Goal: Information Seeking & Learning: Learn about a topic

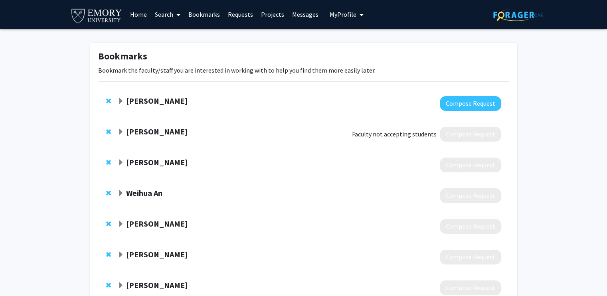
click at [121, 97] on div "[PERSON_NAME]" at bounding box center [204, 101] width 172 height 10
click at [122, 99] on span "Expand Jo Guldi Bookmark" at bounding box center [121, 101] width 6 height 6
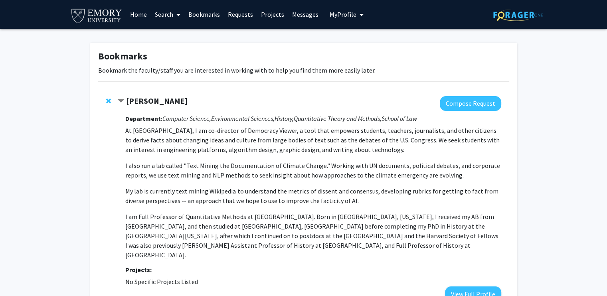
click at [280, 119] on icon "History," at bounding box center [283, 118] width 19 height 8
click at [186, 120] on icon "Computer Science," at bounding box center [186, 118] width 49 height 8
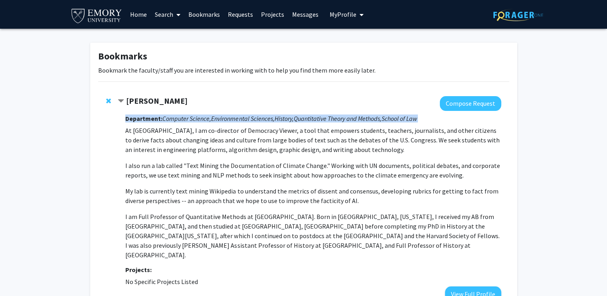
click at [186, 120] on icon "Computer Science," at bounding box center [186, 118] width 49 height 8
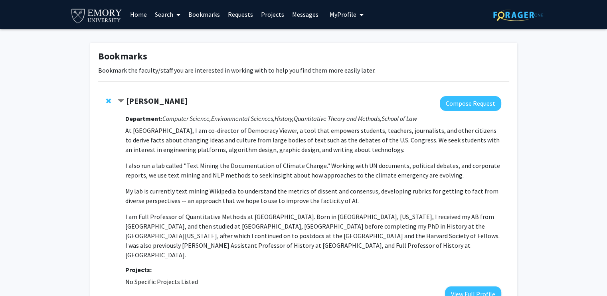
click at [268, 166] on p "I also run a lab called "Text Mining the Documentation of Climate Change." Work…" at bounding box center [312, 170] width 375 height 19
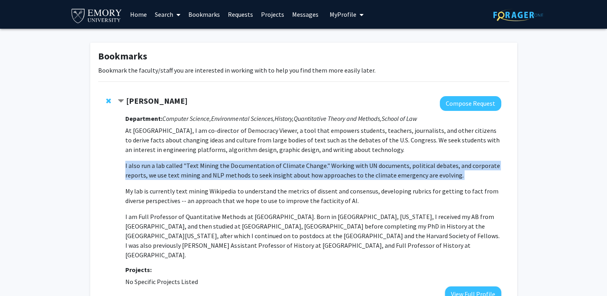
click at [268, 166] on p "I also run a lab called "Text Mining the Documentation of Climate Change." Work…" at bounding box center [312, 170] width 375 height 19
click at [265, 178] on p "I also run a lab called "Text Mining the Documentation of Climate Change." Work…" at bounding box center [312, 170] width 375 height 19
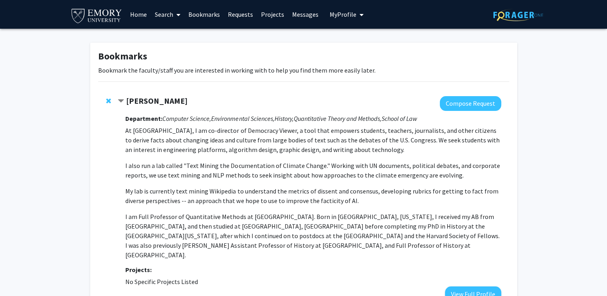
click at [267, 173] on p "I also run a lab called "Text Mining the Documentation of Climate Change." Work…" at bounding box center [312, 170] width 375 height 19
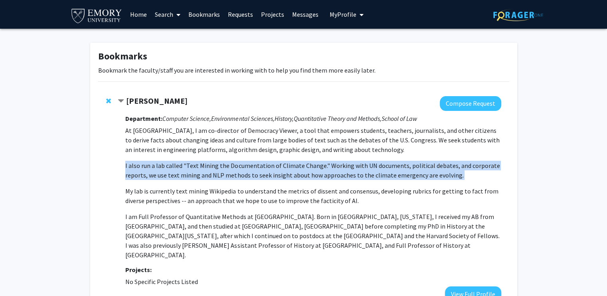
click at [267, 173] on p "I also run a lab called "Text Mining the Documentation of Climate Change." Work…" at bounding box center [312, 170] width 375 height 19
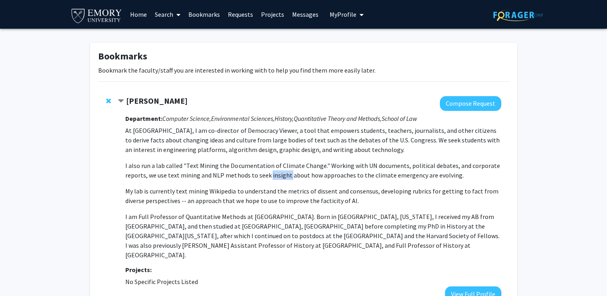
click at [267, 173] on p "I also run a lab called "Text Mining the Documentation of Climate Change." Work…" at bounding box center [312, 170] width 375 height 19
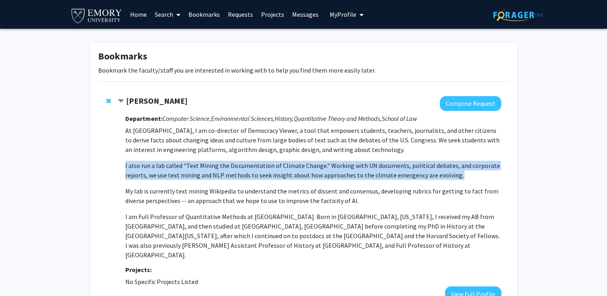
click at [267, 173] on p "I also run a lab called "Text Mining the Documentation of Climate Change." Work…" at bounding box center [312, 170] width 375 height 19
click at [267, 165] on p "I also run a lab called "Text Mining the Documentation of Climate Change." Work…" at bounding box center [312, 170] width 375 height 19
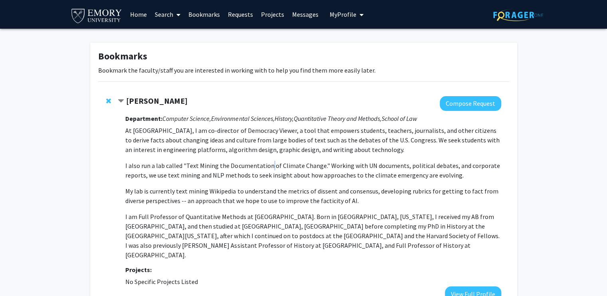
click at [267, 165] on p "I also run a lab called "Text Mining the Documentation of Climate Change." Work…" at bounding box center [312, 170] width 375 height 19
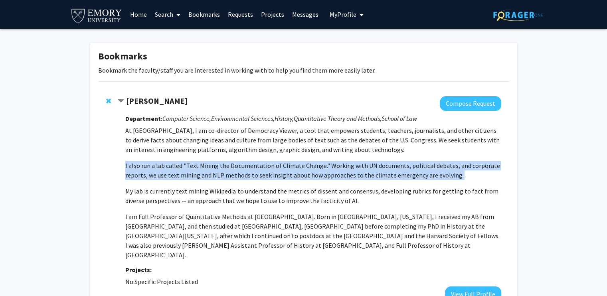
click at [267, 165] on p "I also run a lab called "Text Mining the Documentation of Climate Change." Work…" at bounding box center [312, 170] width 375 height 19
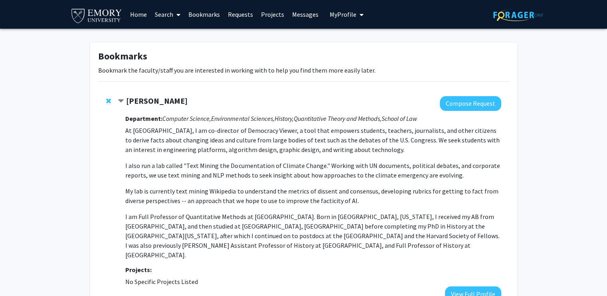
click at [263, 143] on p "At [GEOGRAPHIC_DATA], I am co-director of Democracy Viewer, a tool that empower…" at bounding box center [312, 140] width 375 height 29
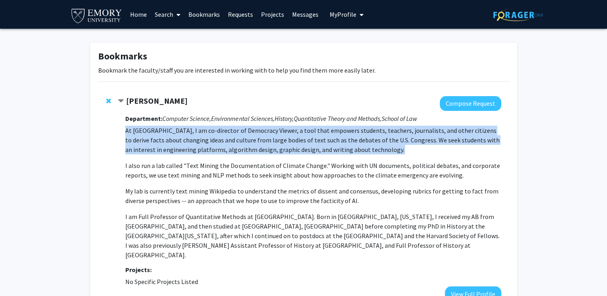
click at [263, 143] on p "At [GEOGRAPHIC_DATA], I am co-director of Democracy Viewer, a tool that empower…" at bounding box center [312, 140] width 375 height 29
click at [262, 141] on p "At [GEOGRAPHIC_DATA], I am co-director of Democracy Viewer, a tool that empower…" at bounding box center [312, 140] width 375 height 29
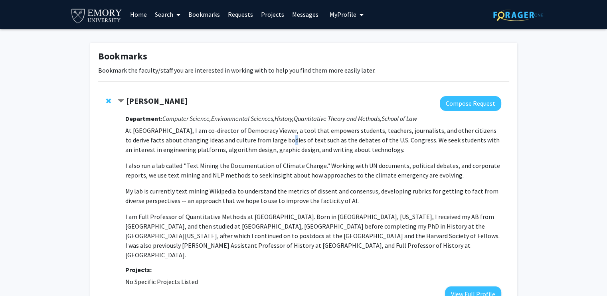
click at [262, 141] on p "At [GEOGRAPHIC_DATA], I am co-director of Democracy Viewer, a tool that empower…" at bounding box center [312, 140] width 375 height 29
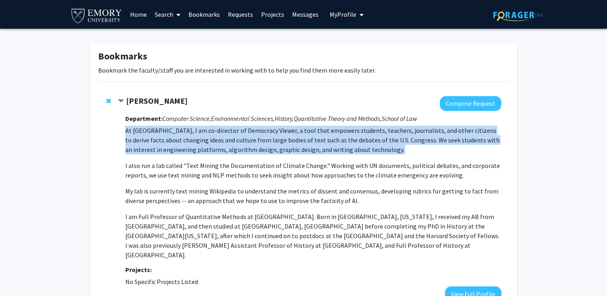
click at [262, 141] on p "At [GEOGRAPHIC_DATA], I am co-director of Democracy Viewer, a tool that empower…" at bounding box center [312, 140] width 375 height 29
click at [262, 147] on p "At [GEOGRAPHIC_DATA], I am co-director of Democracy Viewer, a tool that empower…" at bounding box center [312, 140] width 375 height 29
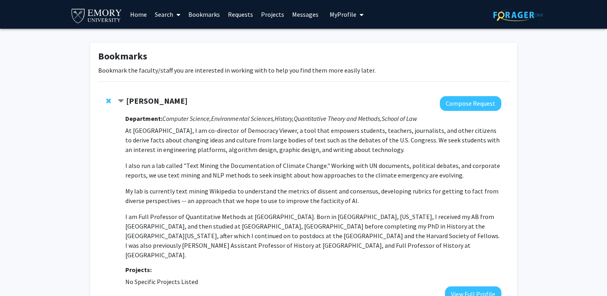
click at [263, 164] on p "I also run a lab called "Text Mining the Documentation of Climate Change." Work…" at bounding box center [312, 170] width 375 height 19
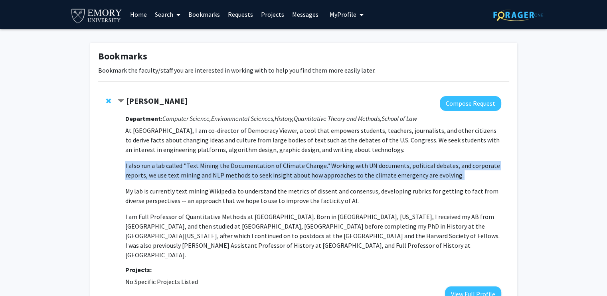
click at [263, 164] on p "I also run a lab called "Text Mining the Documentation of Climate Change." Work…" at bounding box center [312, 170] width 375 height 19
click at [262, 173] on p "I also run a lab called "Text Mining the Documentation of Climate Change." Work…" at bounding box center [312, 170] width 375 height 19
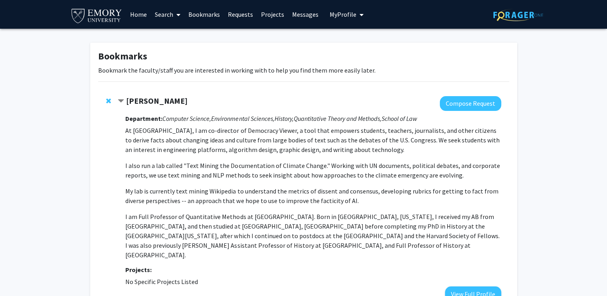
click at [260, 146] on p "At [GEOGRAPHIC_DATA], I am co-director of Democracy Viewer, a tool that empower…" at bounding box center [312, 140] width 375 height 29
drag, startPoint x: 260, startPoint y: 146, endPoint x: 244, endPoint y: 152, distance: 16.8
click at [244, 152] on p "At [GEOGRAPHIC_DATA], I am co-director of Democracy Viewer, a tool that empower…" at bounding box center [312, 140] width 375 height 29
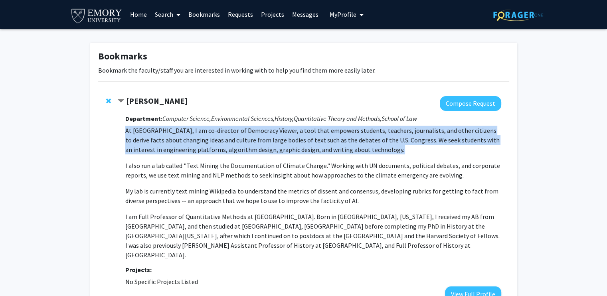
click at [244, 152] on p "At [GEOGRAPHIC_DATA], I am co-director of Democracy Viewer, a tool that empower…" at bounding box center [312, 140] width 375 height 29
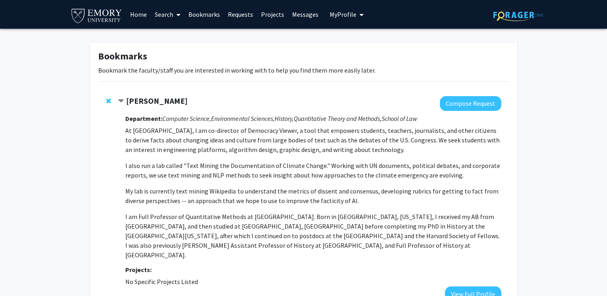
click at [248, 172] on p "I also run a lab called "Text Mining the Documentation of Climate Change." Work…" at bounding box center [312, 170] width 375 height 19
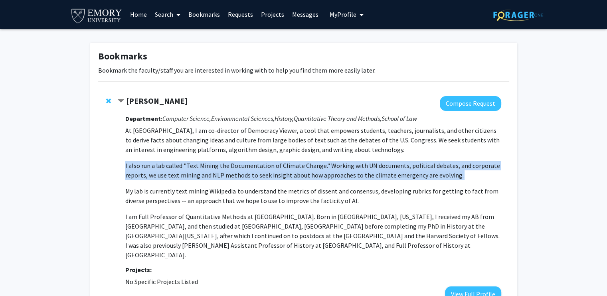
click at [248, 172] on p "I also run a lab called "Text Mining the Documentation of Climate Change." Work…" at bounding box center [312, 170] width 375 height 19
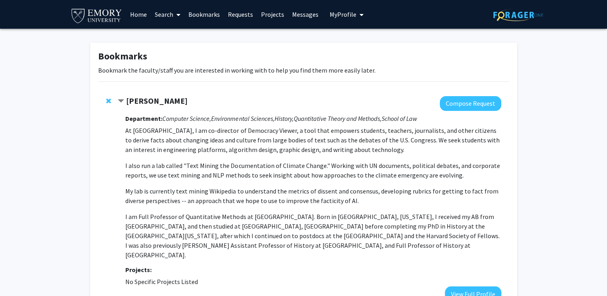
click at [254, 136] on p "At [GEOGRAPHIC_DATA], I am co-director of Democracy Viewer, a tool that empower…" at bounding box center [312, 140] width 375 height 29
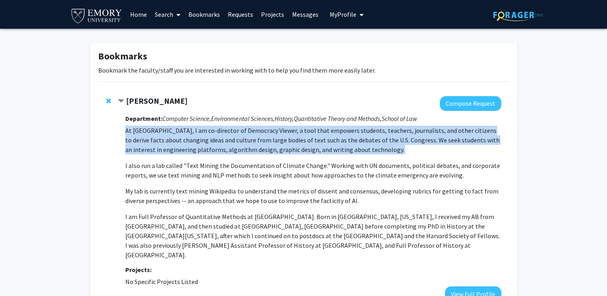
click at [254, 136] on p "At [GEOGRAPHIC_DATA], I am co-director of Democracy Viewer, a tool that empower…" at bounding box center [312, 140] width 375 height 29
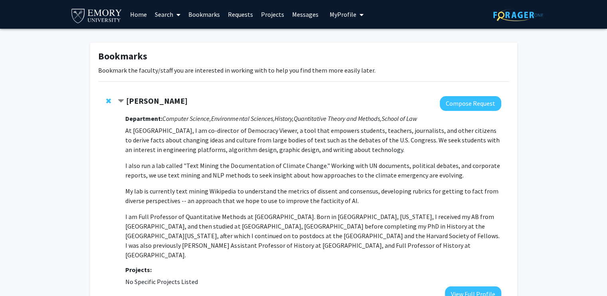
click at [236, 162] on p "I also run a lab called "Text Mining the Documentation of Climate Change." Work…" at bounding box center [312, 170] width 375 height 19
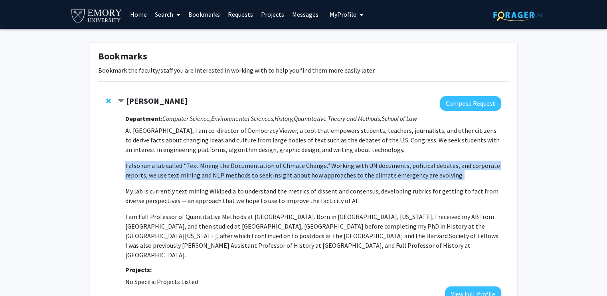
click at [236, 162] on p "I also run a lab called "Text Mining the Documentation of Climate Change." Work…" at bounding box center [312, 170] width 375 height 19
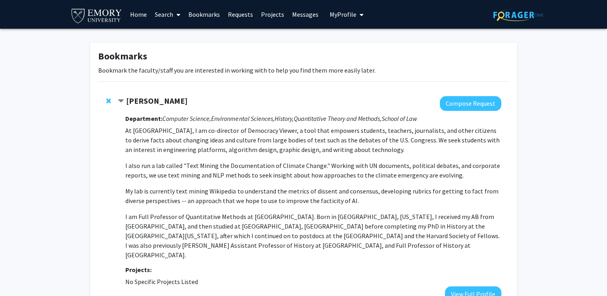
click at [244, 150] on p "At [GEOGRAPHIC_DATA], I am co-director of Democracy Viewer, a tool that empower…" at bounding box center [312, 140] width 375 height 29
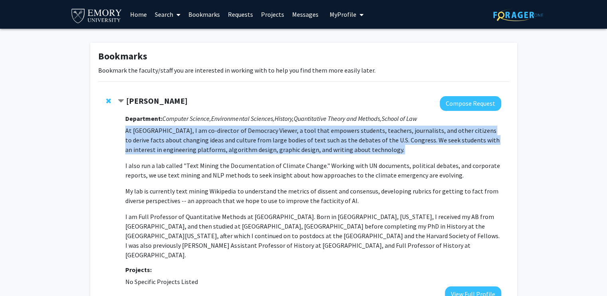
click at [244, 150] on p "At [GEOGRAPHIC_DATA], I am co-director of Democracy Viewer, a tool that empower…" at bounding box center [312, 140] width 375 height 29
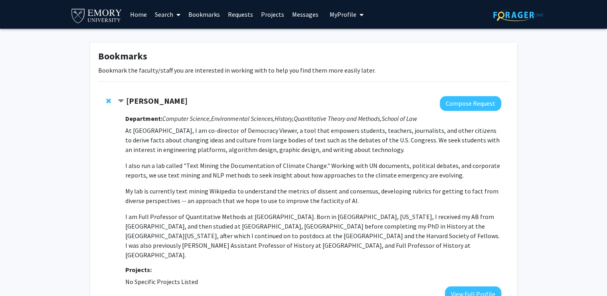
click at [252, 173] on p "I also run a lab called "Text Mining the Documentation of Climate Change." Work…" at bounding box center [312, 170] width 375 height 19
click at [252, 174] on p "I also run a lab called "Text Mining the Documentation of Climate Change." Work…" at bounding box center [312, 170] width 375 height 19
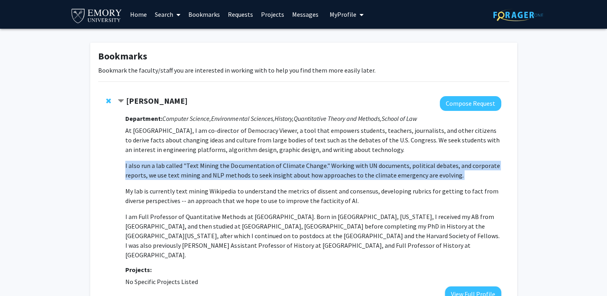
click at [252, 174] on p "I also run a lab called "Text Mining the Documentation of Climate Change." Work…" at bounding box center [312, 170] width 375 height 19
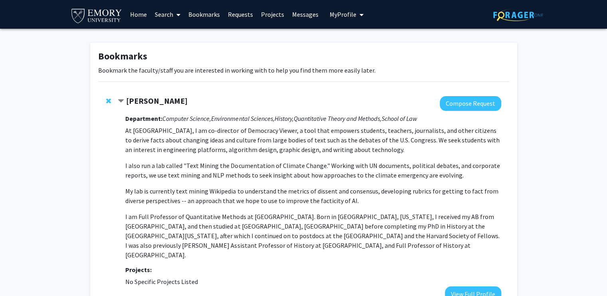
click at [256, 196] on p "My lab is currently text mining Wikipedia to understand the metrics of dissent …" at bounding box center [312, 195] width 375 height 19
click at [255, 196] on p "My lab is currently text mining Wikipedia to understand the metrics of dissent …" at bounding box center [312, 195] width 375 height 19
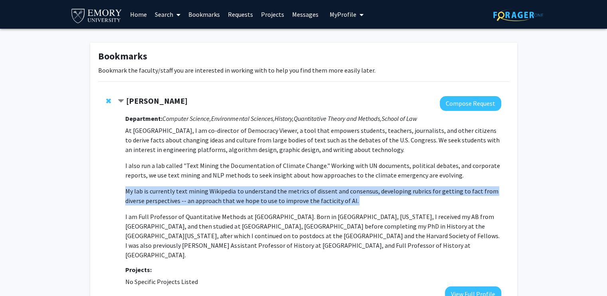
click at [255, 196] on p "My lab is currently text mining Wikipedia to understand the metrics of dissent …" at bounding box center [312, 195] width 375 height 19
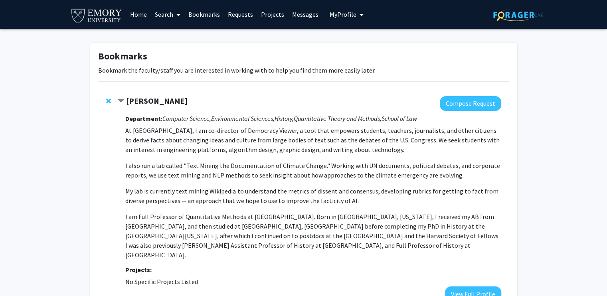
click at [253, 218] on p "I am Full Professor of Quantitative Methods at [GEOGRAPHIC_DATA]. Born in [GEOG…" at bounding box center [312, 236] width 375 height 48
click at [253, 217] on p "I am Full Professor of Quantitative Methods at [GEOGRAPHIC_DATA]. Born in [GEOG…" at bounding box center [312, 236] width 375 height 48
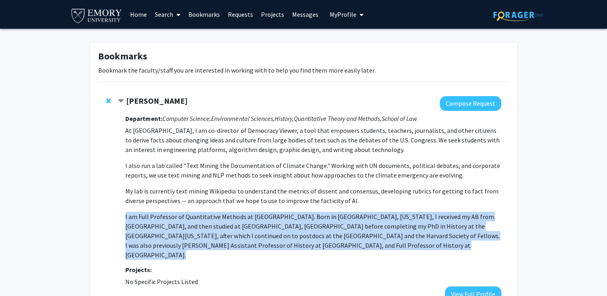
click at [253, 217] on p "I am Full Professor of Quantitative Methods at [GEOGRAPHIC_DATA]. Born in [GEOG…" at bounding box center [312, 236] width 375 height 48
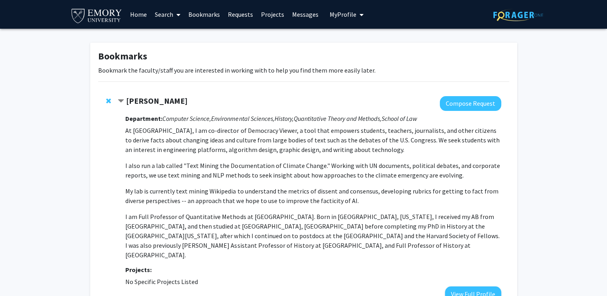
click at [254, 183] on p "At [GEOGRAPHIC_DATA], I am co-director of Democracy Viewer, a tool that empower…" at bounding box center [312, 193] width 375 height 134
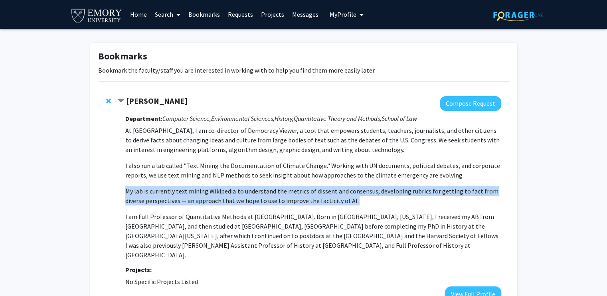
click at [254, 183] on p "At [GEOGRAPHIC_DATA], I am co-director of Democracy Viewer, a tool that empower…" at bounding box center [312, 193] width 375 height 134
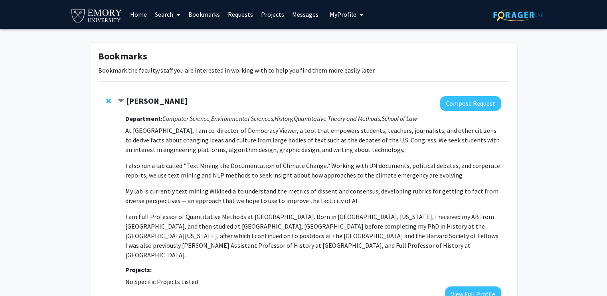
click at [258, 177] on p "I also run a lab called "Text Mining the Documentation of Climate Change." Work…" at bounding box center [312, 170] width 375 height 19
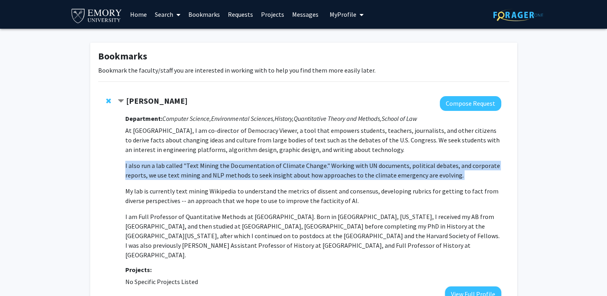
click at [258, 177] on p "I also run a lab called "Text Mining the Documentation of Climate Change." Work…" at bounding box center [312, 170] width 375 height 19
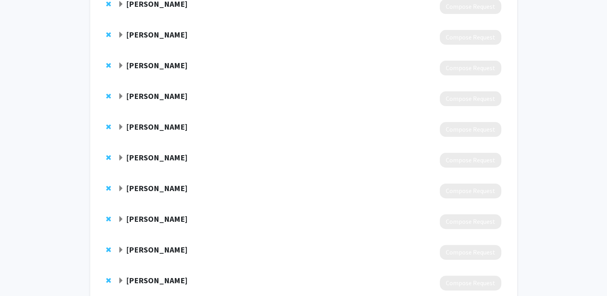
scroll to position [20, 0]
